Goal: Check status: Check status

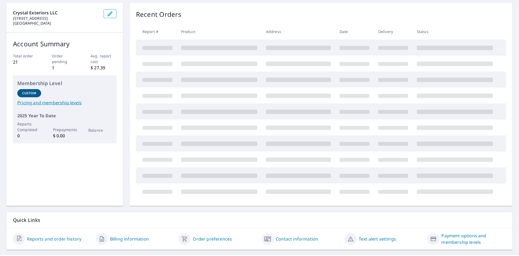
scroll to position [63, 0]
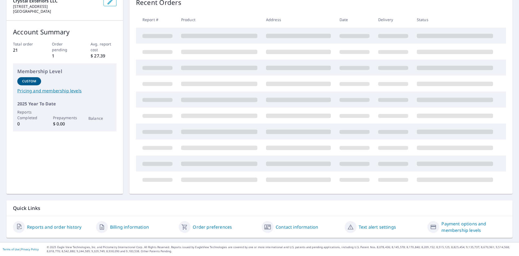
click at [70, 228] on link "Reports and order history" at bounding box center [54, 226] width 54 height 6
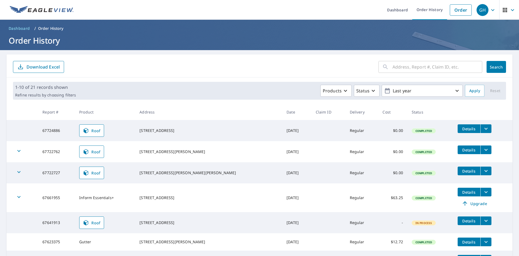
click at [482, 130] on td "Details" at bounding box center [482, 128] width 59 height 17
click at [483, 131] on icon "filesDropdownBtn-67724886" at bounding box center [486, 128] width 6 height 6
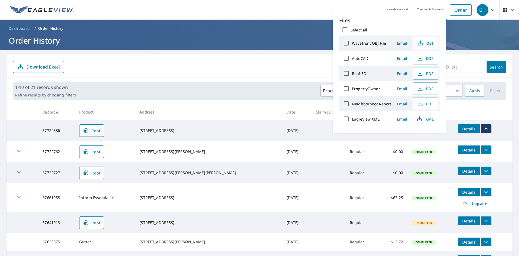
click at [483, 131] on icon "filesDropdownBtn-67724886" at bounding box center [486, 128] width 6 height 6
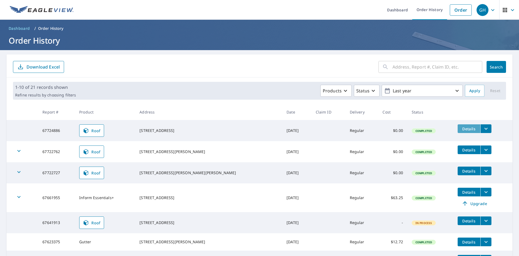
click at [464, 130] on span "Details" at bounding box center [469, 128] width 16 height 5
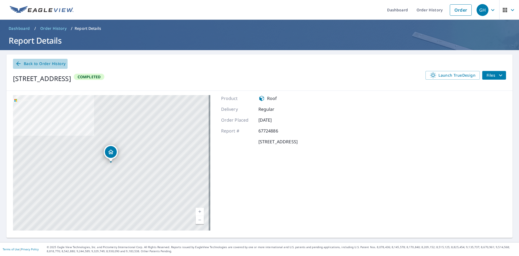
click at [51, 63] on span "Back to Order History" at bounding box center [40, 63] width 50 height 7
